Goal: Task Accomplishment & Management: Complete application form

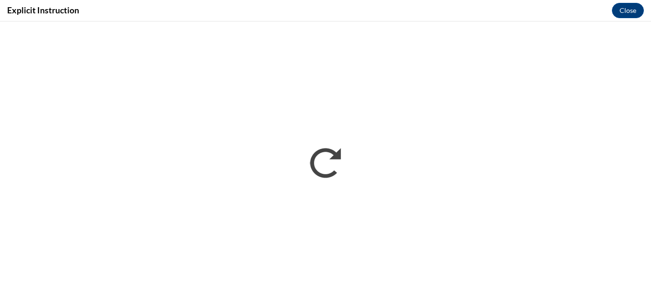
scroll to position [534, 0]
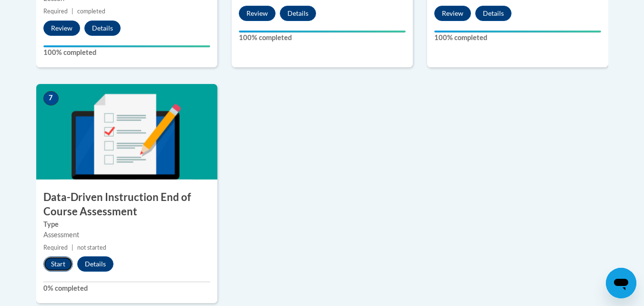
click at [63, 264] on button "Start" at bounding box center [58, 263] width 30 height 15
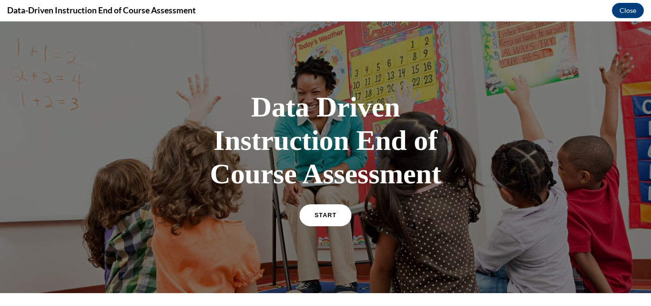
click at [333, 207] on link "START" at bounding box center [326, 215] width 52 height 22
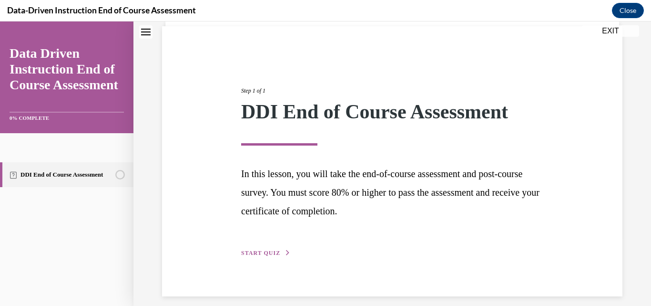
scroll to position [78, 0]
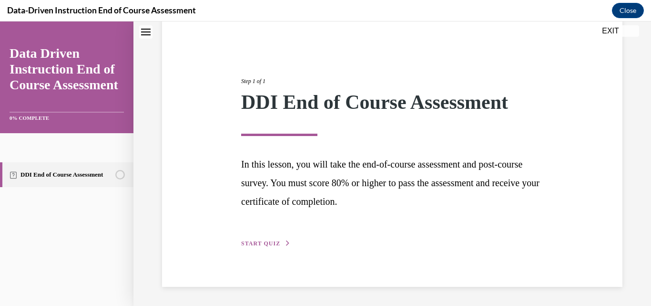
click at [258, 238] on div "Step 1 of 1 DDI End of Course Assessment In this lesson, you will take the end-…" at bounding box center [392, 152] width 317 height 194
click at [259, 244] on span "START QUIZ" at bounding box center [260, 243] width 39 height 7
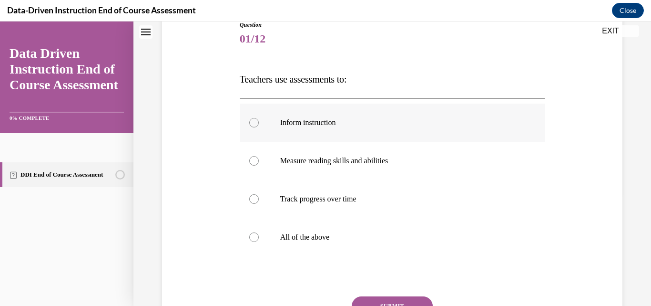
scroll to position [113, 0]
click at [276, 237] on label "All of the above" at bounding box center [393, 236] width 306 height 38
click at [259, 237] on input "All of the above" at bounding box center [254, 237] width 10 height 10
radio input "true"
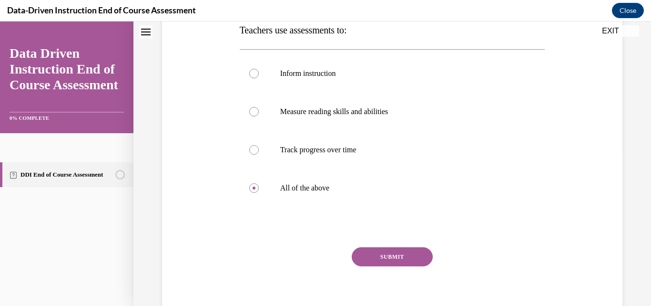
click at [379, 251] on button "SUBMIT" at bounding box center [392, 256] width 81 height 19
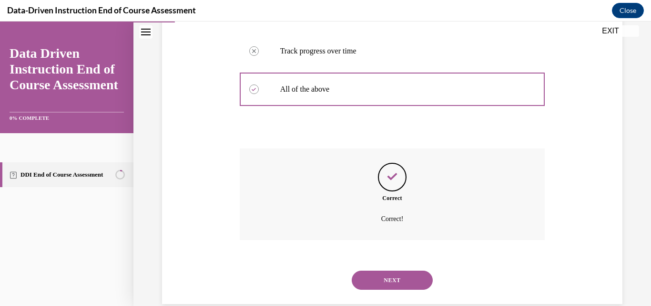
scroll to position [277, 0]
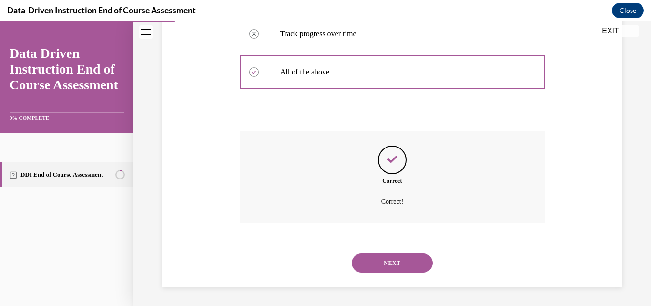
click at [401, 258] on button "NEXT" at bounding box center [392, 262] width 81 height 19
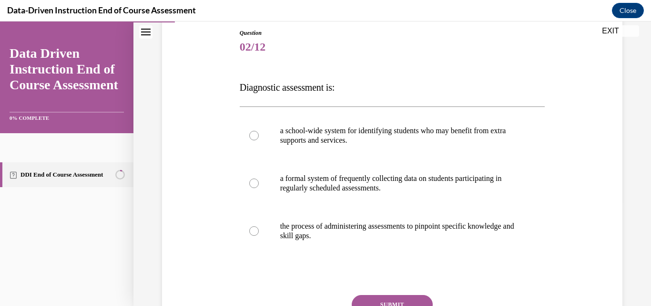
scroll to position [104, 0]
click at [380, 232] on p "the process of administering assessments to pinpoint specific knowledge and ski…" at bounding box center [400, 230] width 241 height 19
click at [259, 232] on input "the process of administering assessments to pinpoint specific knowledge and ski…" at bounding box center [254, 231] width 10 height 10
radio input "true"
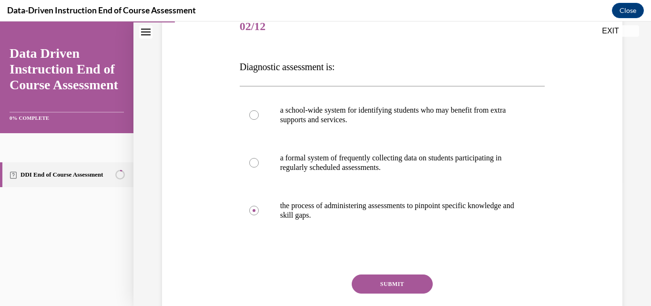
scroll to position [124, 0]
click at [389, 286] on button "SUBMIT" at bounding box center [392, 284] width 81 height 19
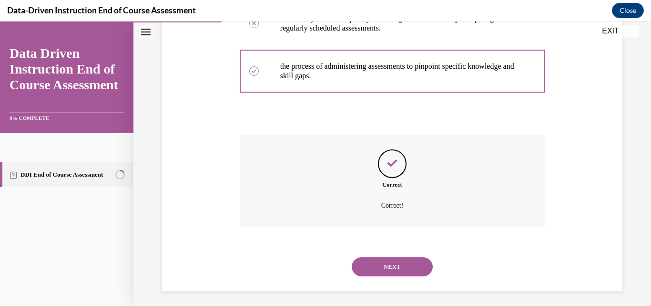
scroll to position [268, 0]
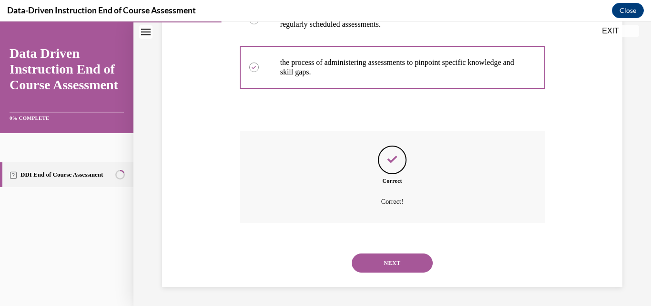
click at [393, 262] on button "NEXT" at bounding box center [392, 262] width 81 height 19
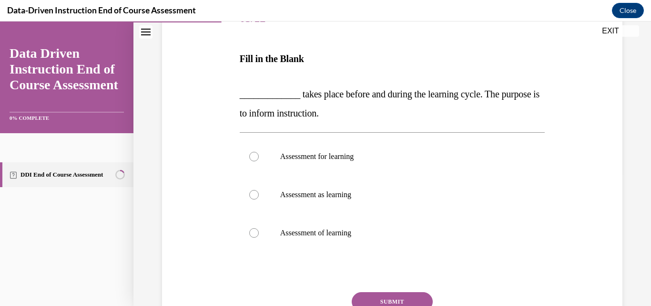
scroll to position [133, 0]
click at [359, 158] on p "Assessment for learning" at bounding box center [400, 156] width 241 height 10
click at [259, 158] on input "Assessment for learning" at bounding box center [254, 156] width 10 height 10
radio input "true"
click at [397, 298] on button "SUBMIT" at bounding box center [392, 300] width 81 height 19
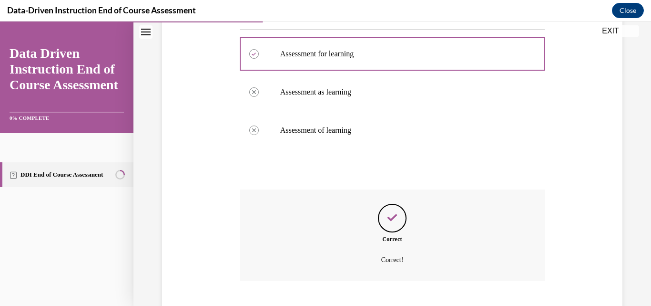
scroll to position [293, 0]
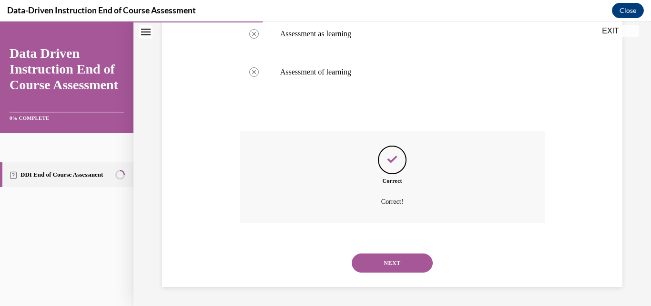
click at [399, 259] on button "NEXT" at bounding box center [392, 262] width 81 height 19
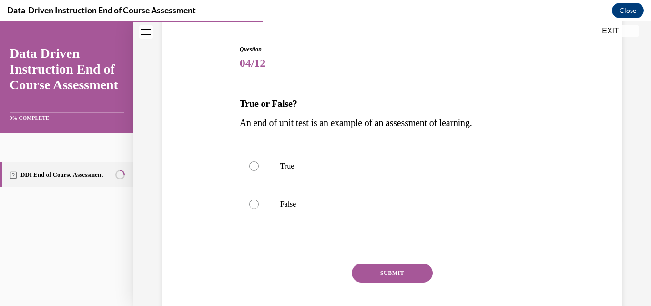
scroll to position [89, 0]
click at [305, 179] on label "True" at bounding box center [393, 165] width 306 height 38
click at [259, 170] on input "True" at bounding box center [254, 165] width 10 height 10
radio input "true"
click at [385, 266] on button "SUBMIT" at bounding box center [392, 271] width 81 height 19
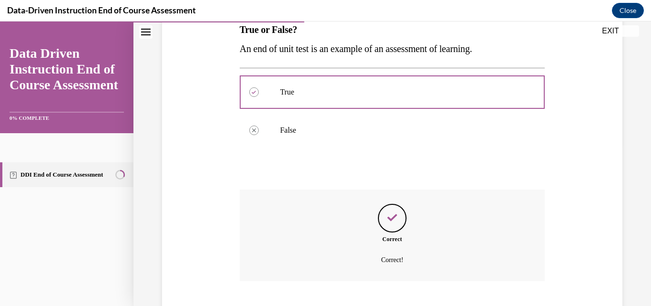
scroll to position [220, 0]
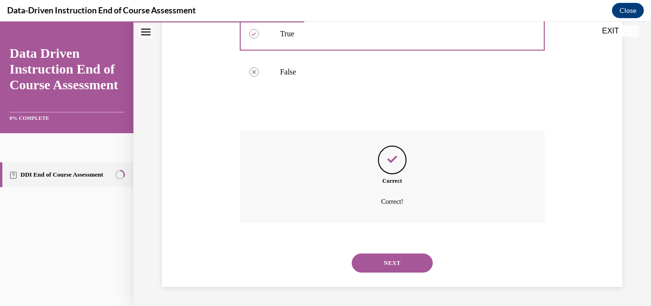
click at [385, 266] on button "NEXT" at bounding box center [392, 262] width 81 height 19
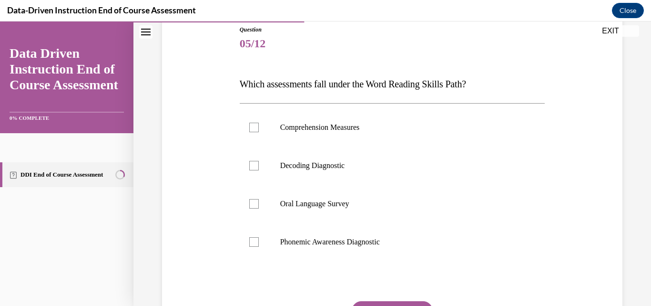
scroll to position [107, 0]
click at [258, 166] on div at bounding box center [254, 166] width 10 height 10
click at [258, 166] on input "Decoding Diagnostic" at bounding box center [254, 166] width 10 height 10
checkbox input "true"
click at [252, 240] on div at bounding box center [254, 242] width 10 height 10
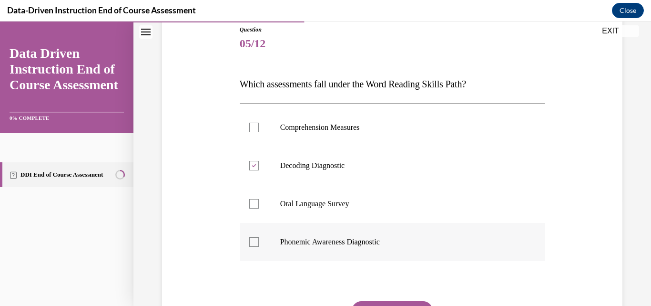
click at [252, 240] on input "Phonemic Awareness Diagnostic" at bounding box center [254, 242] width 10 height 10
checkbox input "true"
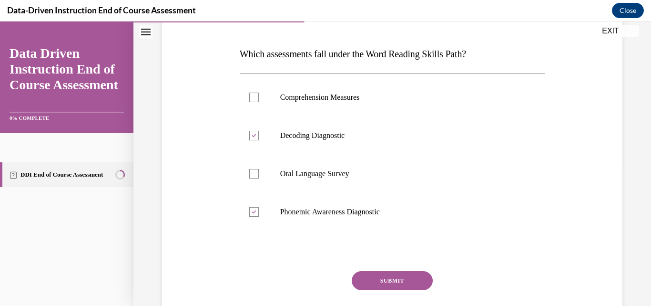
scroll to position [138, 0]
click at [365, 274] on button "SUBMIT" at bounding box center [392, 279] width 81 height 19
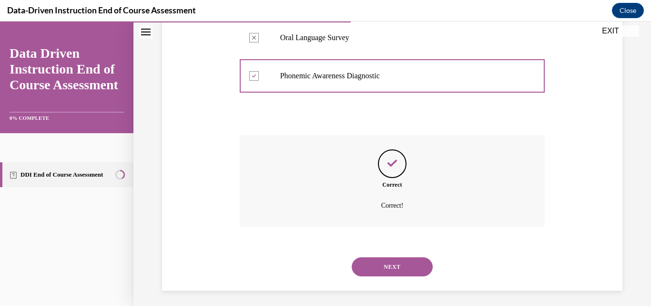
scroll to position [277, 0]
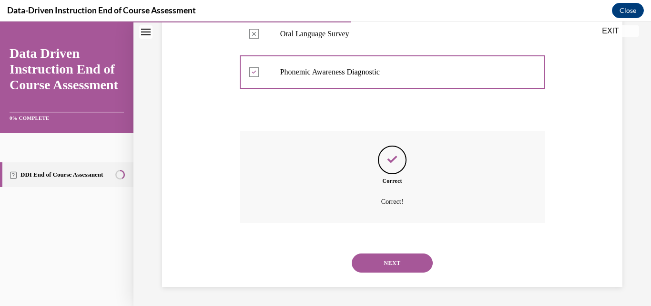
click at [372, 269] on button "NEXT" at bounding box center [392, 262] width 81 height 19
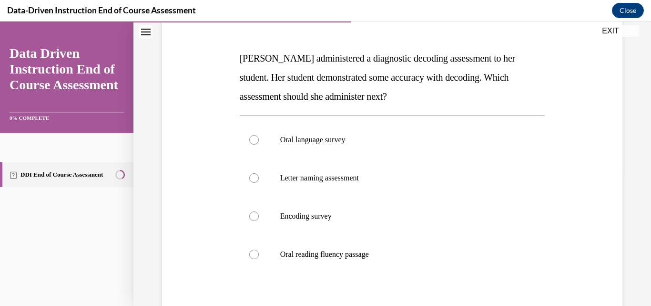
scroll to position [134, 0]
click at [372, 217] on p "Encoding survey" at bounding box center [400, 216] width 241 height 10
click at [259, 217] on input "Encoding survey" at bounding box center [254, 216] width 10 height 10
radio input "true"
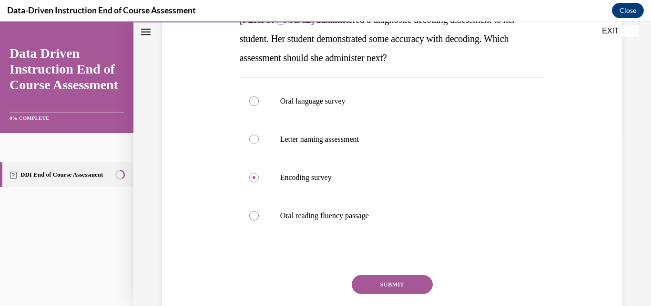
scroll to position [171, 0]
click at [394, 277] on button "SUBMIT" at bounding box center [392, 285] width 81 height 19
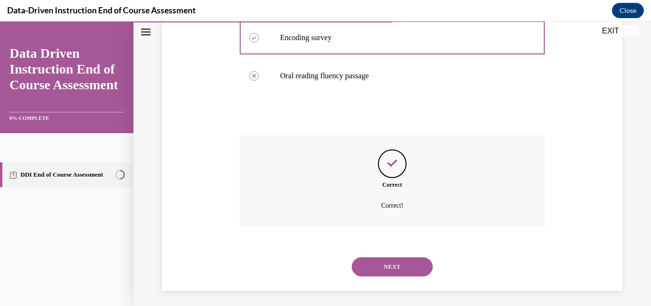
scroll to position [315, 0]
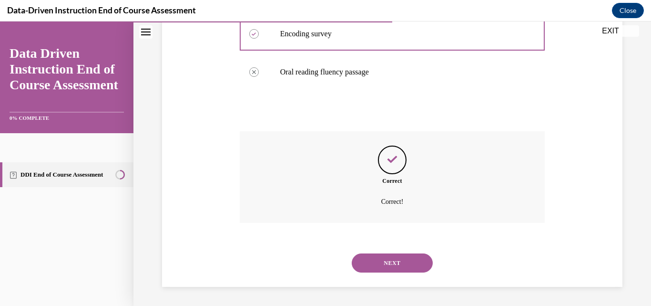
click at [394, 262] on button "NEXT" at bounding box center [392, 262] width 81 height 19
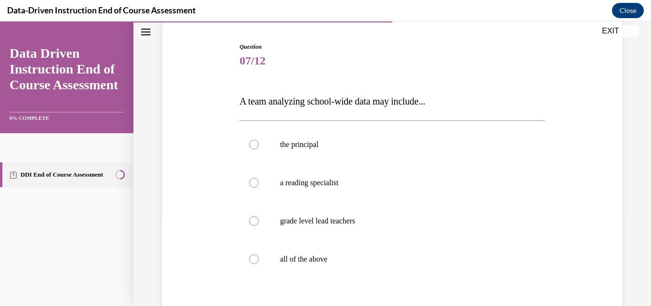
scroll to position [91, 0]
click at [394, 262] on p "all of the above" at bounding box center [400, 259] width 241 height 10
click at [259, 262] on input "all of the above" at bounding box center [254, 259] width 10 height 10
radio input "true"
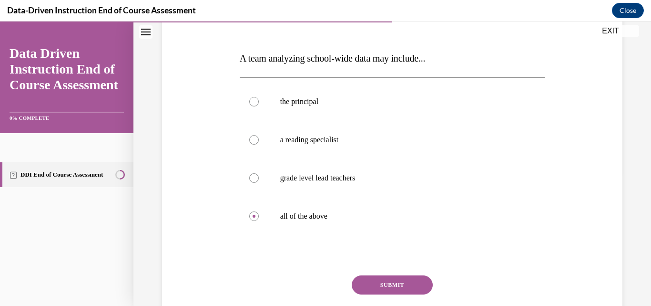
scroll to position [135, 0]
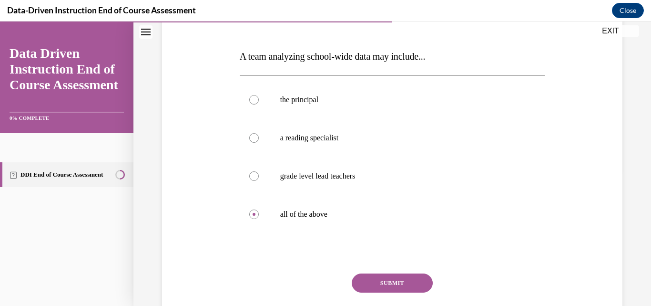
click at [392, 278] on button "SUBMIT" at bounding box center [392, 282] width 81 height 19
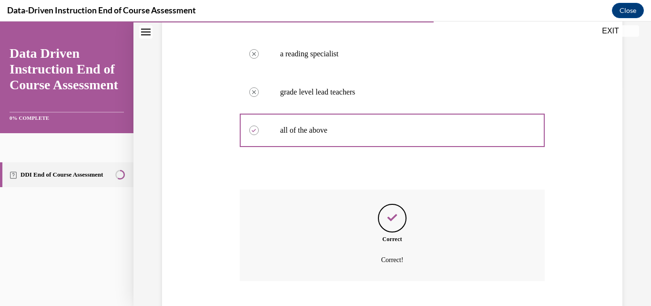
scroll to position [277, 0]
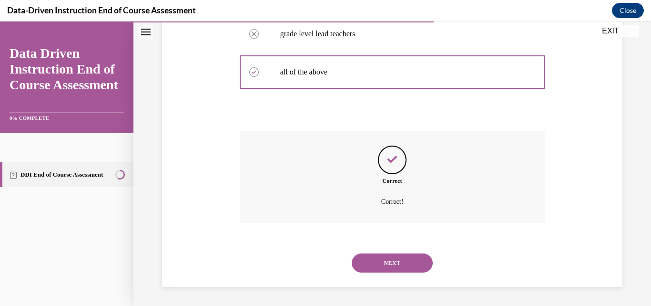
click at [393, 266] on button "NEXT" at bounding box center [392, 262] width 81 height 19
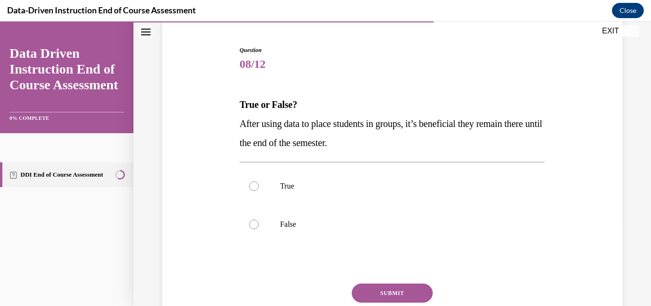
scroll to position [88, 0]
click at [374, 217] on label "False" at bounding box center [393, 223] width 306 height 38
click at [259, 218] on input "False" at bounding box center [254, 223] width 10 height 10
radio input "true"
click at [387, 288] on button "SUBMIT" at bounding box center [392, 291] width 81 height 19
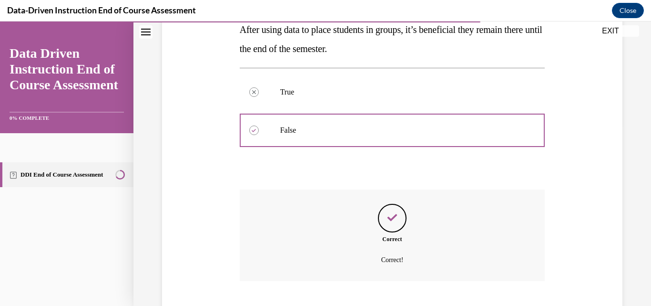
scroll to position [239, 0]
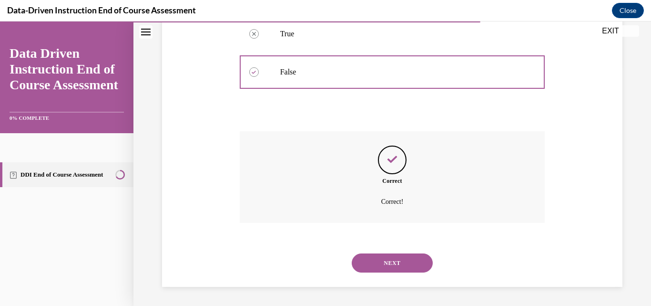
click at [388, 263] on button "NEXT" at bounding box center [392, 262] width 81 height 19
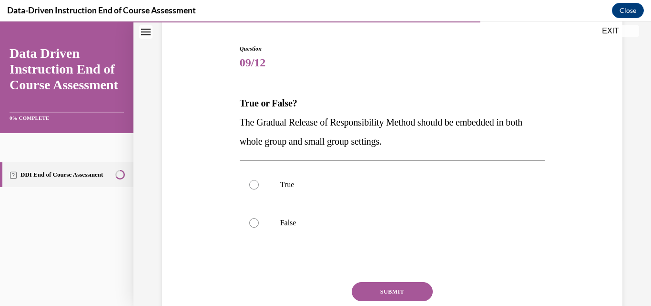
scroll to position [89, 0]
click at [382, 185] on p "True" at bounding box center [400, 184] width 241 height 10
click at [259, 185] on input "True" at bounding box center [254, 184] width 10 height 10
radio input "true"
click at [393, 295] on button "SUBMIT" at bounding box center [392, 290] width 81 height 19
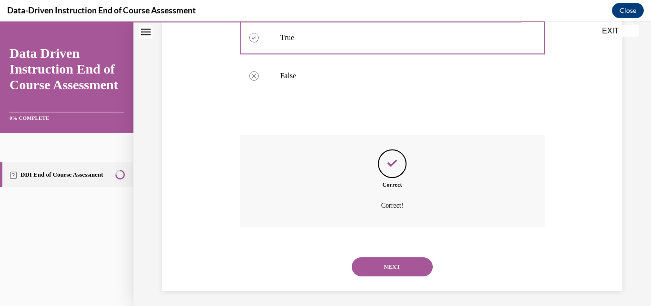
scroll to position [239, 0]
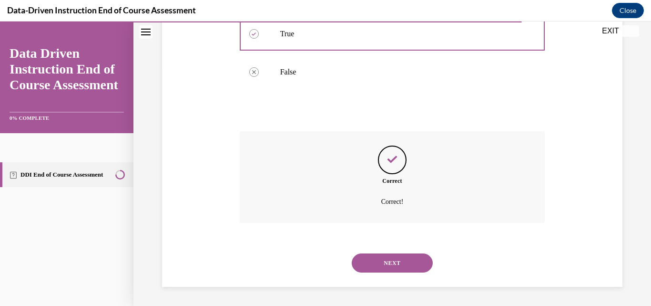
click at [398, 265] on button "NEXT" at bounding box center [392, 262] width 81 height 19
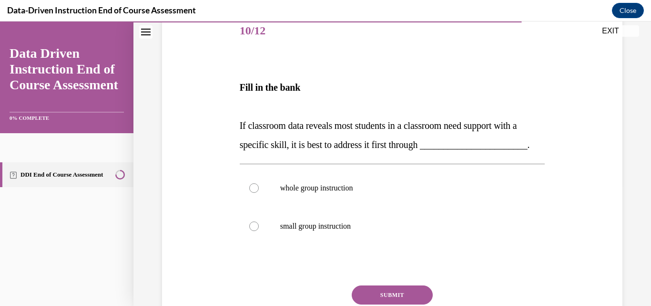
scroll to position [121, 0]
click at [388, 192] on p "whole group instruction" at bounding box center [400, 188] width 241 height 10
click at [259, 192] on input "whole group instruction" at bounding box center [254, 188] width 10 height 10
radio input "true"
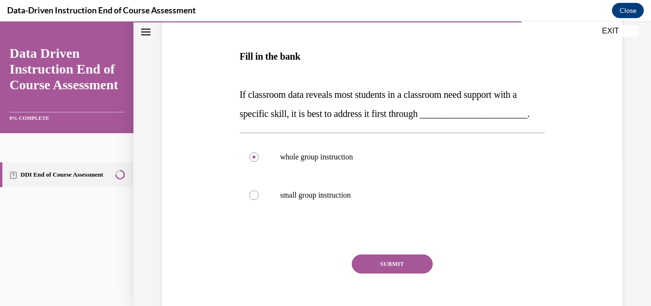
scroll to position [152, 0]
click at [393, 273] on button "SUBMIT" at bounding box center [392, 263] width 81 height 19
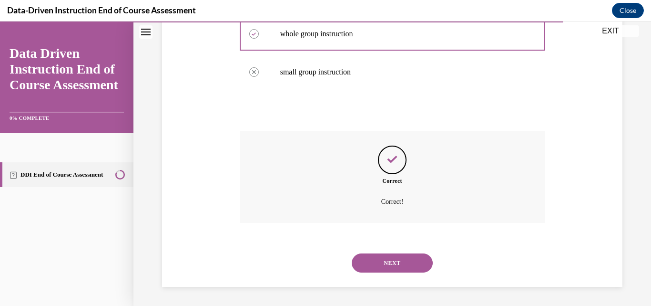
scroll to position [293, 0]
click at [391, 259] on button "NEXT" at bounding box center [392, 262] width 81 height 19
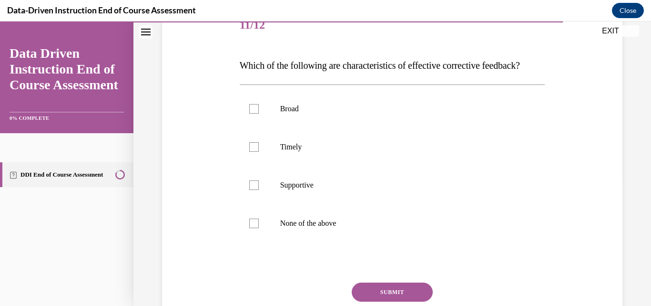
scroll to position [128, 0]
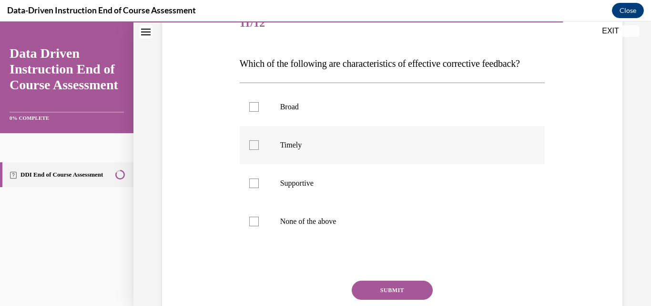
click at [309, 150] on p "Timely" at bounding box center [400, 145] width 241 height 10
click at [259, 150] on input "Timely" at bounding box center [254, 145] width 10 height 10
checkbox input "true"
click at [309, 188] on p "Supportive" at bounding box center [400, 183] width 241 height 10
click at [259, 188] on input "Supportive" at bounding box center [254, 183] width 10 height 10
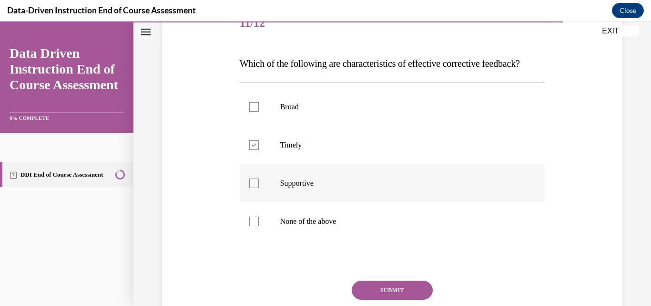
checkbox input "true"
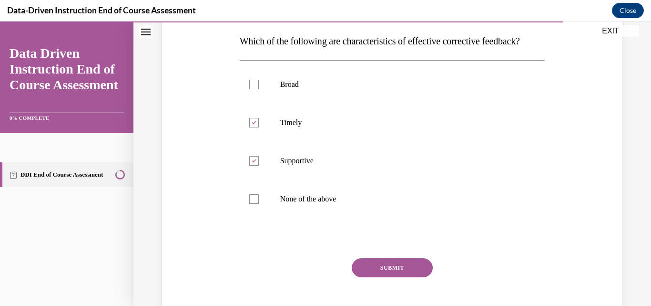
scroll to position [151, 0]
click at [378, 277] on button "SUBMIT" at bounding box center [392, 267] width 81 height 19
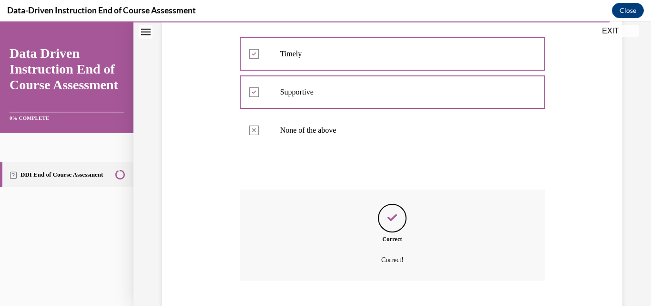
scroll to position [296, 0]
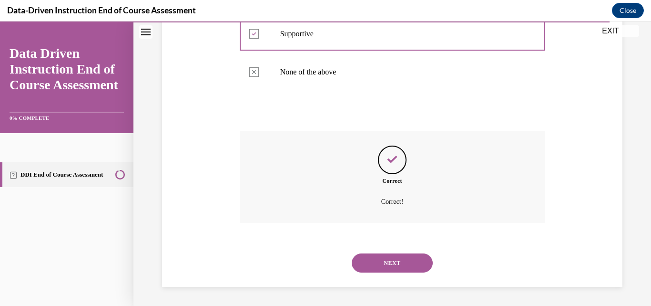
click at [382, 267] on button "NEXT" at bounding box center [392, 262] width 81 height 19
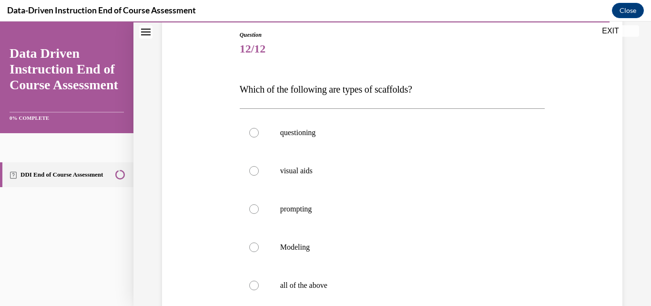
scroll to position [103, 0]
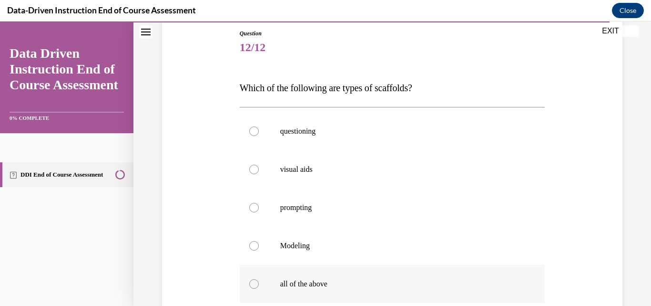
click at [375, 277] on label "all of the above" at bounding box center [393, 284] width 306 height 38
click at [259, 279] on input "all of the above" at bounding box center [254, 284] width 10 height 10
radio input "true"
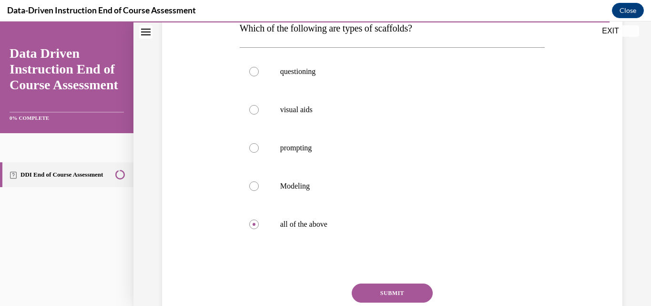
scroll to position [164, 0]
click at [375, 287] on button "SUBMIT" at bounding box center [392, 291] width 81 height 19
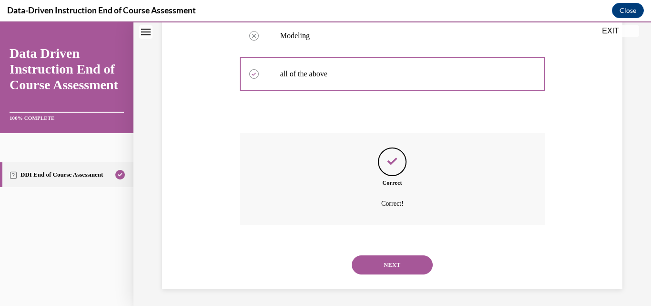
scroll to position [315, 0]
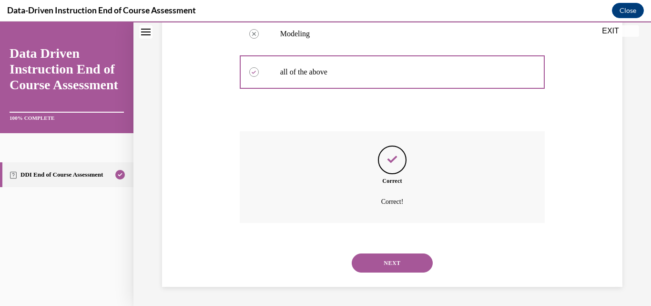
click at [378, 264] on button "NEXT" at bounding box center [392, 262] width 81 height 19
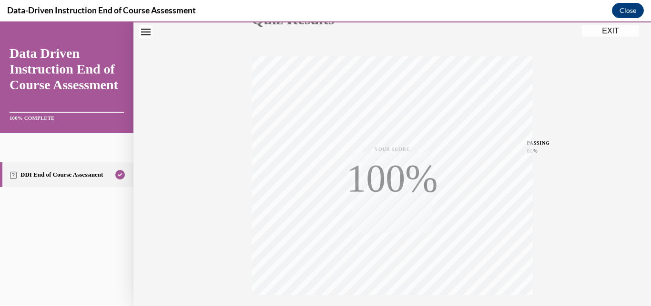
scroll to position [205, 0]
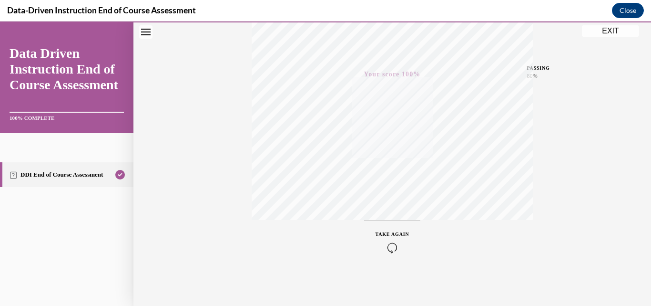
click at [617, 30] on button "EXIT" at bounding box center [610, 30] width 57 height 11
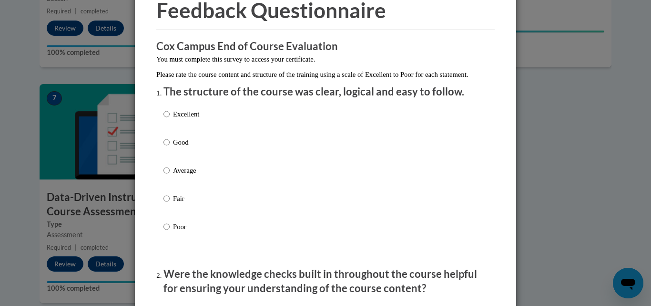
scroll to position [49, 0]
click at [165, 119] on input "Excellent" at bounding box center [167, 113] width 6 height 10
radio input "true"
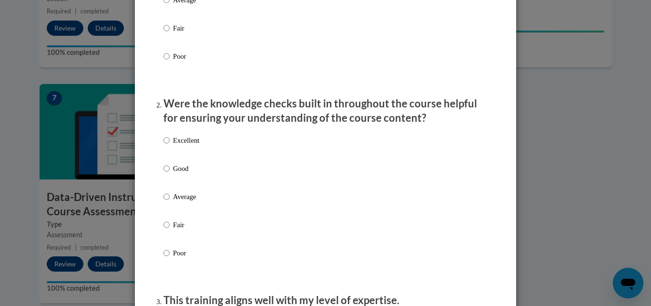
scroll to position [219, 0]
click at [164, 145] on input "Excellent" at bounding box center [167, 139] width 6 height 10
radio input "true"
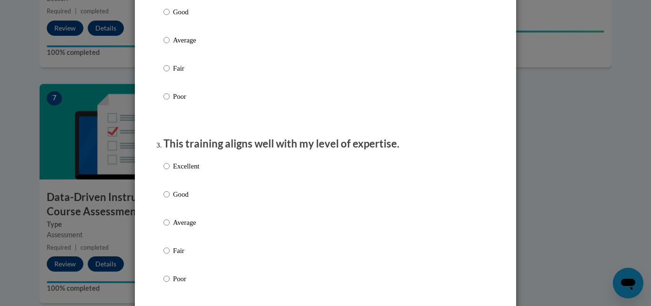
scroll to position [379, 0]
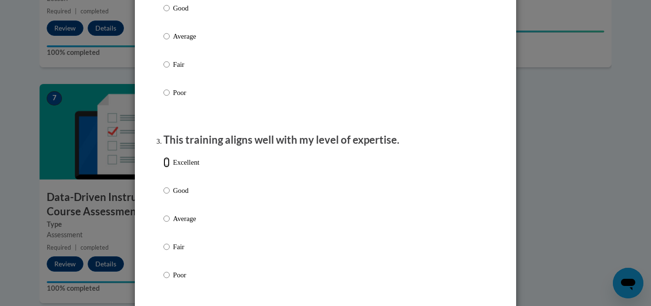
click at [164, 167] on input "Excellent" at bounding box center [167, 162] width 6 height 10
radio input "true"
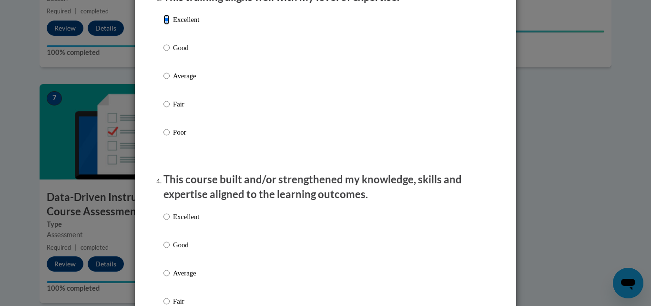
scroll to position [557, 0]
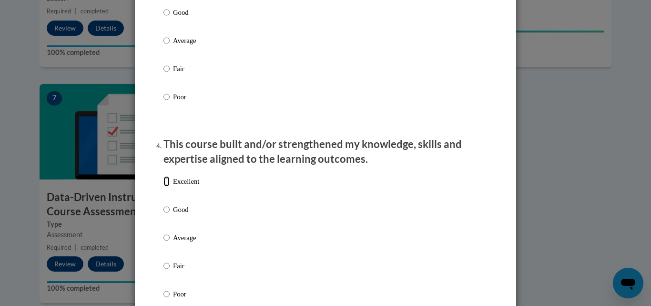
click at [164, 186] on input "Excellent" at bounding box center [167, 181] width 6 height 10
radio input "true"
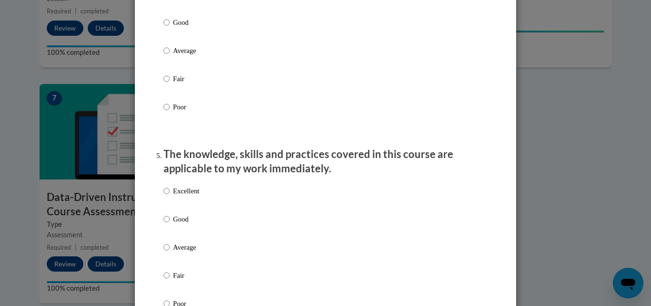
scroll to position [746, 0]
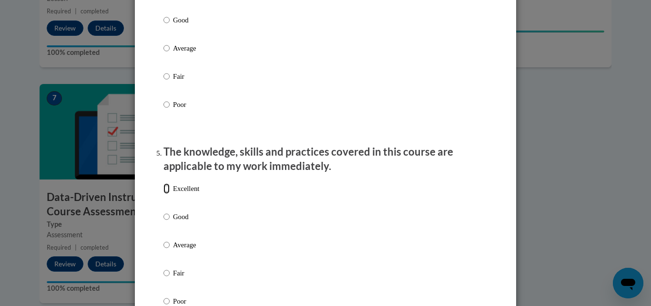
click at [164, 193] on input "Excellent" at bounding box center [167, 188] width 6 height 10
radio input "true"
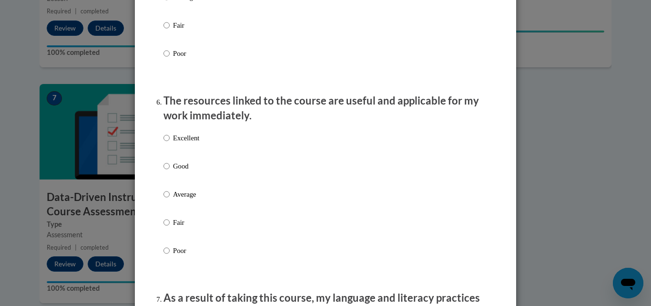
scroll to position [994, 0]
click at [164, 143] on input "Excellent" at bounding box center [167, 137] width 6 height 10
radio input "true"
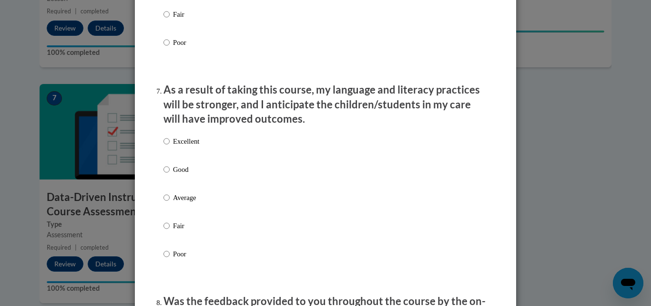
scroll to position [1202, 0]
click at [164, 145] on input "Excellent" at bounding box center [167, 140] width 6 height 10
radio input "true"
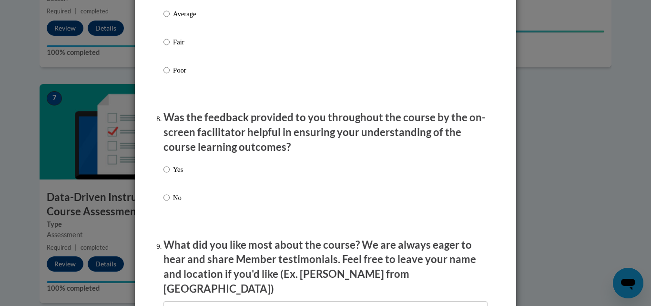
scroll to position [1387, 0]
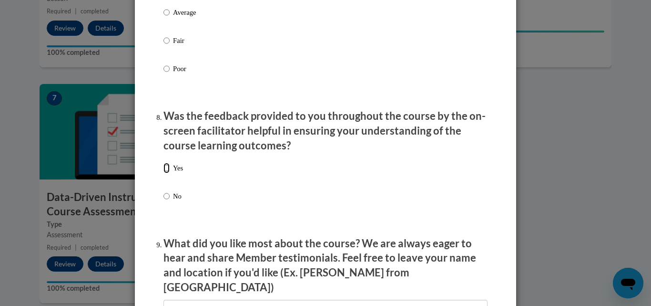
click at [165, 173] on input "Yes" at bounding box center [167, 168] width 6 height 10
radio input "true"
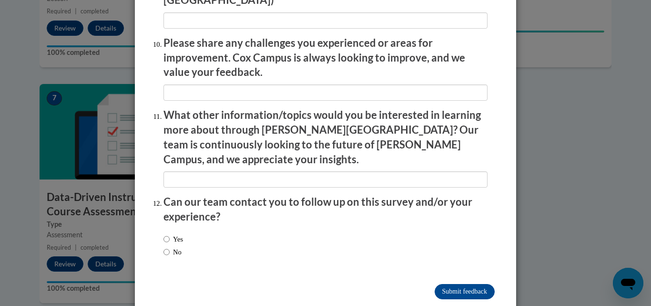
scroll to position [1674, 0]
click at [165, 246] on input "No" at bounding box center [167, 251] width 6 height 10
radio input "true"
click at [435, 283] on input "Submit feedback" at bounding box center [465, 290] width 60 height 15
